Goal: Check status: Check status

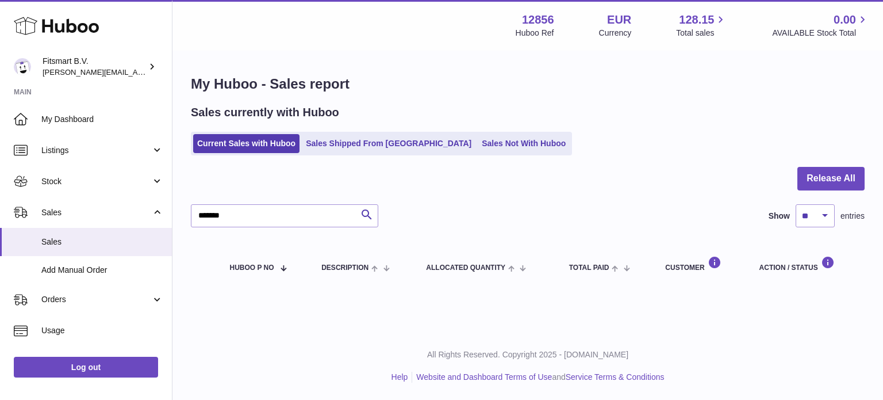
click at [366, 166] on div "My Huboo - Sales report Sales currently with Huboo Current Sales with Huboo Sal…" at bounding box center [528, 182] width 711 height 260
click at [365, 144] on link "Sales Shipped From Huboo" at bounding box center [389, 143] width 174 height 19
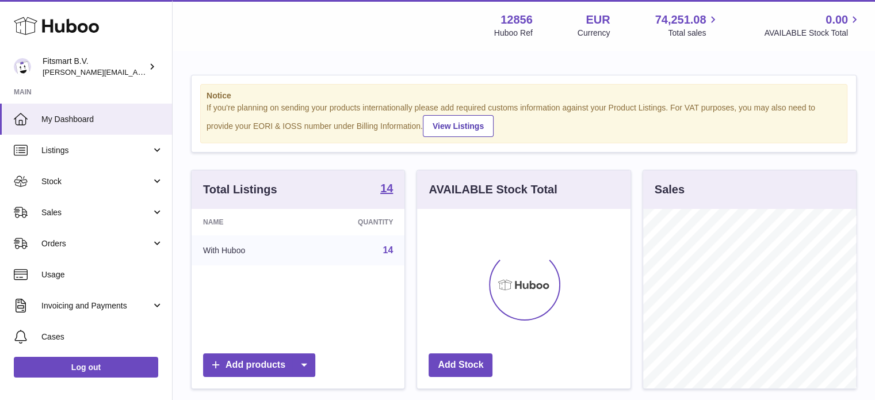
scroll to position [179, 213]
click at [152, 216] on link "Sales" at bounding box center [86, 212] width 172 height 31
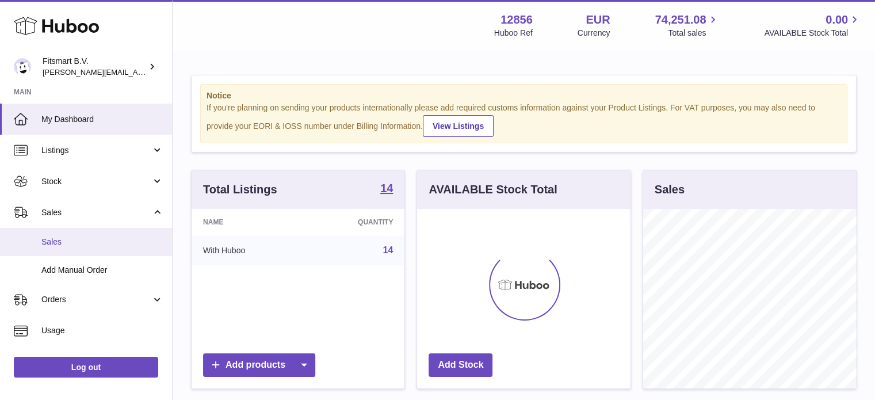
click at [119, 238] on span "Sales" at bounding box center [102, 241] width 122 height 11
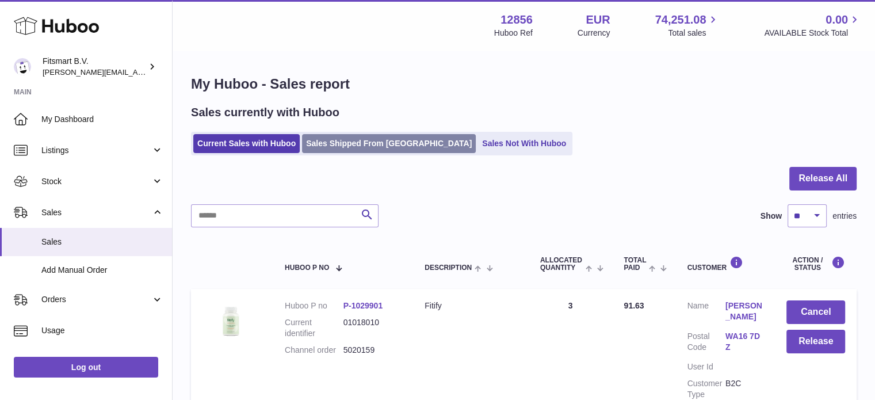
click at [370, 136] on link "Sales Shipped From Huboo" at bounding box center [389, 143] width 174 height 19
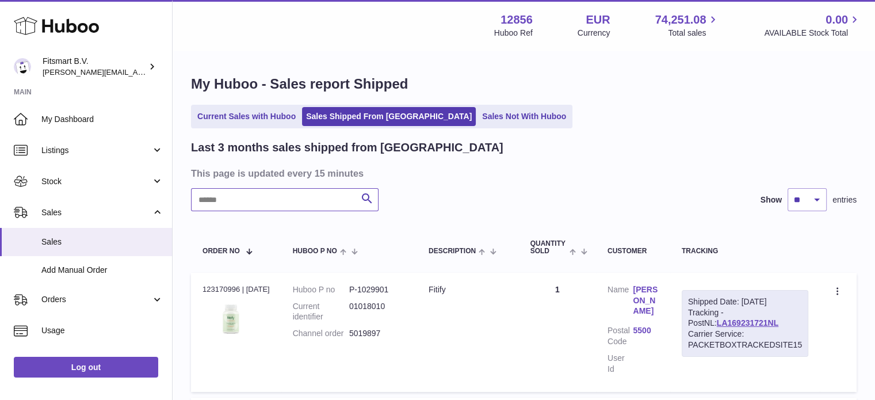
click at [292, 204] on input "text" at bounding box center [284, 199] width 187 height 23
paste input "**********"
click at [643, 297] on link "Lisbeth Engberg" at bounding box center [645, 300] width 25 height 33
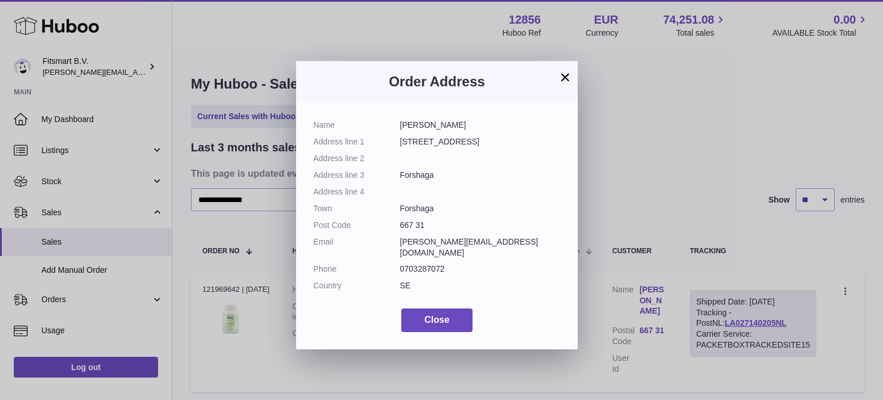
drag, startPoint x: 542, startPoint y: 241, endPoint x: 399, endPoint y: 244, distance: 142.7
click at [399, 244] on dl "Name Lisbeth Engberg Address line 1 Ängbråtsgatan 16 Address line 2 Address lin…" at bounding box center [436, 208] width 247 height 177
click at [618, 146] on div "× Order Address Name Lisbeth Engberg Address line 1 Ängbråtsgatan 16 Address li…" at bounding box center [441, 200] width 883 height 400
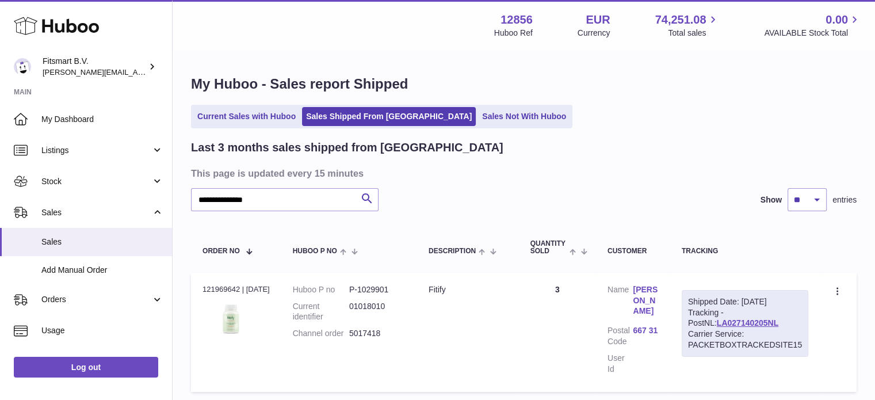
drag, startPoint x: 351, startPoint y: 335, endPoint x: 393, endPoint y: 352, distance: 45.4
click at [409, 368] on td "Huboo P no P-1029901 Current identifier 01018010 Channel order 5017418" at bounding box center [349, 332] width 136 height 119
drag, startPoint x: 380, startPoint y: 333, endPoint x: 351, endPoint y: 339, distance: 29.3
click at [351, 339] on dl "Huboo P no P-1029901 Current identifier 01018010 Channel order 5017418" at bounding box center [349, 314] width 113 height 61
copy dl "5017418"
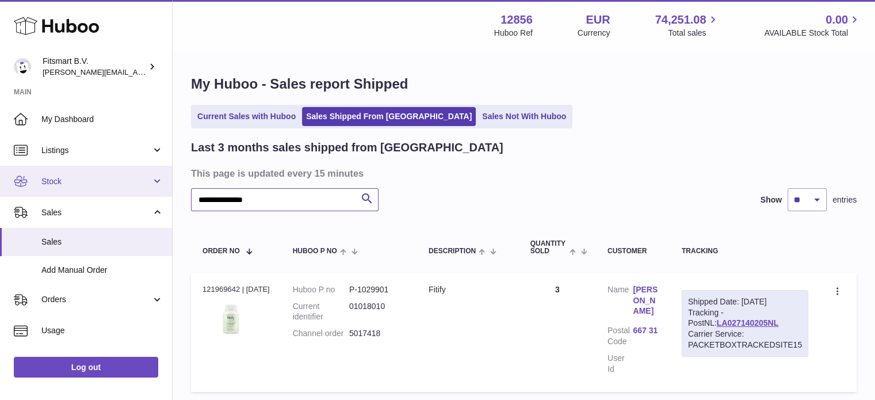
drag, startPoint x: 206, startPoint y: 193, endPoint x: 0, endPoint y: 167, distance: 207.4
click at [0, 170] on div "**********" at bounding box center [437, 244] width 875 height 488
paste input "****"
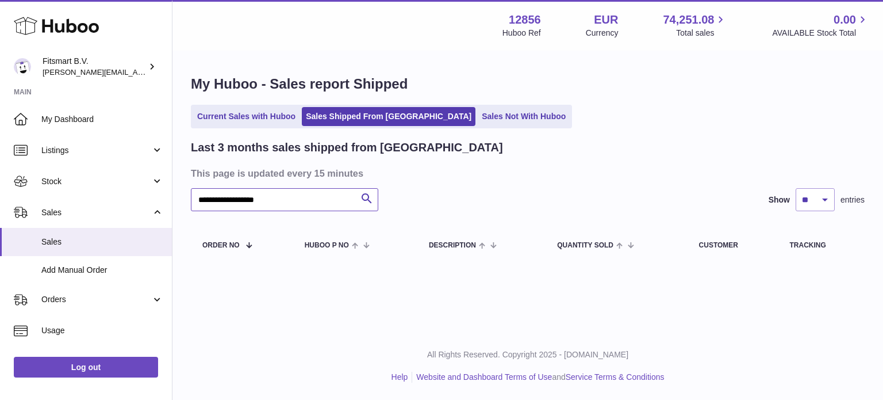
type input "**********"
